Goal: Transaction & Acquisition: Purchase product/service

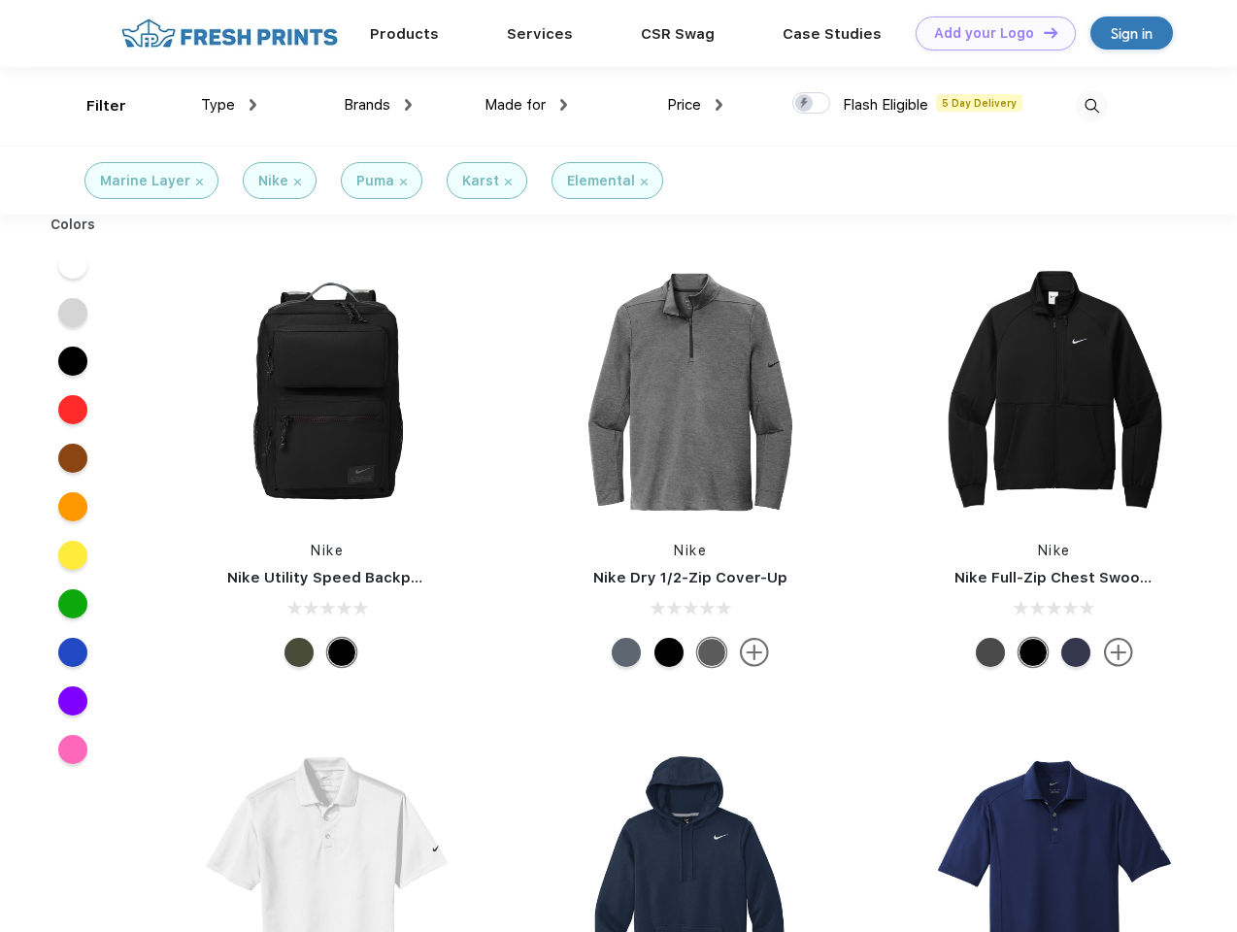
scroll to position [1, 0]
click at [989, 33] on link "Add your Logo Design Tool" at bounding box center [996, 34] width 160 height 34
click at [0, 0] on div "Design Tool" at bounding box center [0, 0] width 0 height 0
click at [1042, 32] on link "Add your Logo Design Tool" at bounding box center [996, 34] width 160 height 34
click at [93, 106] on div "Filter" at bounding box center [106, 106] width 40 height 22
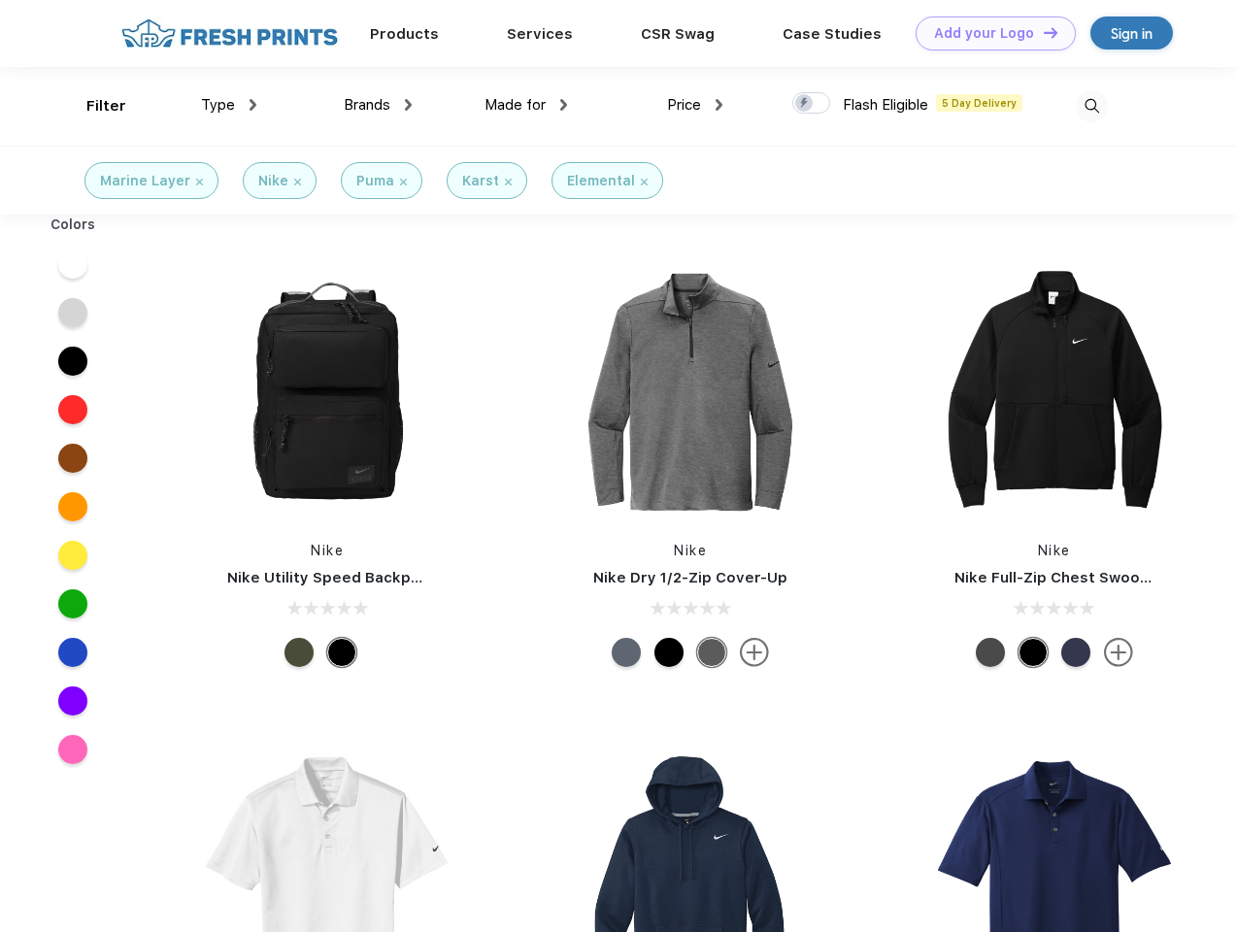
click at [229, 105] on span "Type" at bounding box center [218, 104] width 34 height 17
click at [378, 105] on span "Brands" at bounding box center [367, 104] width 47 height 17
click at [526, 105] on span "Made for" at bounding box center [515, 104] width 61 height 17
click at [695, 105] on span "Price" at bounding box center [684, 104] width 34 height 17
click at [812, 104] on div at bounding box center [811, 102] width 38 height 21
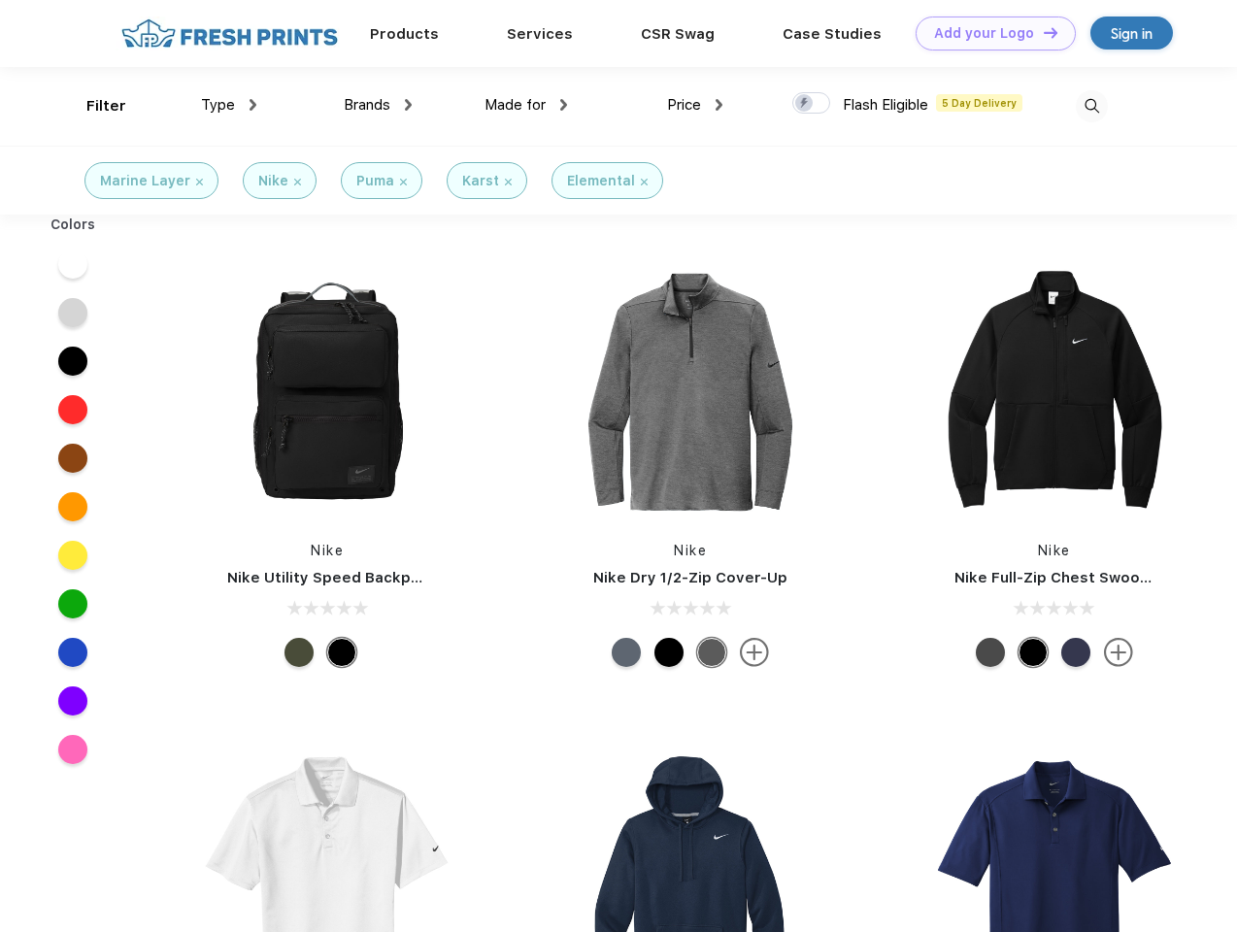
click at [805, 104] on input "checkbox" at bounding box center [798, 97] width 13 height 13
click at [1092, 106] on img at bounding box center [1092, 106] width 32 height 32
